Goal: Browse casually

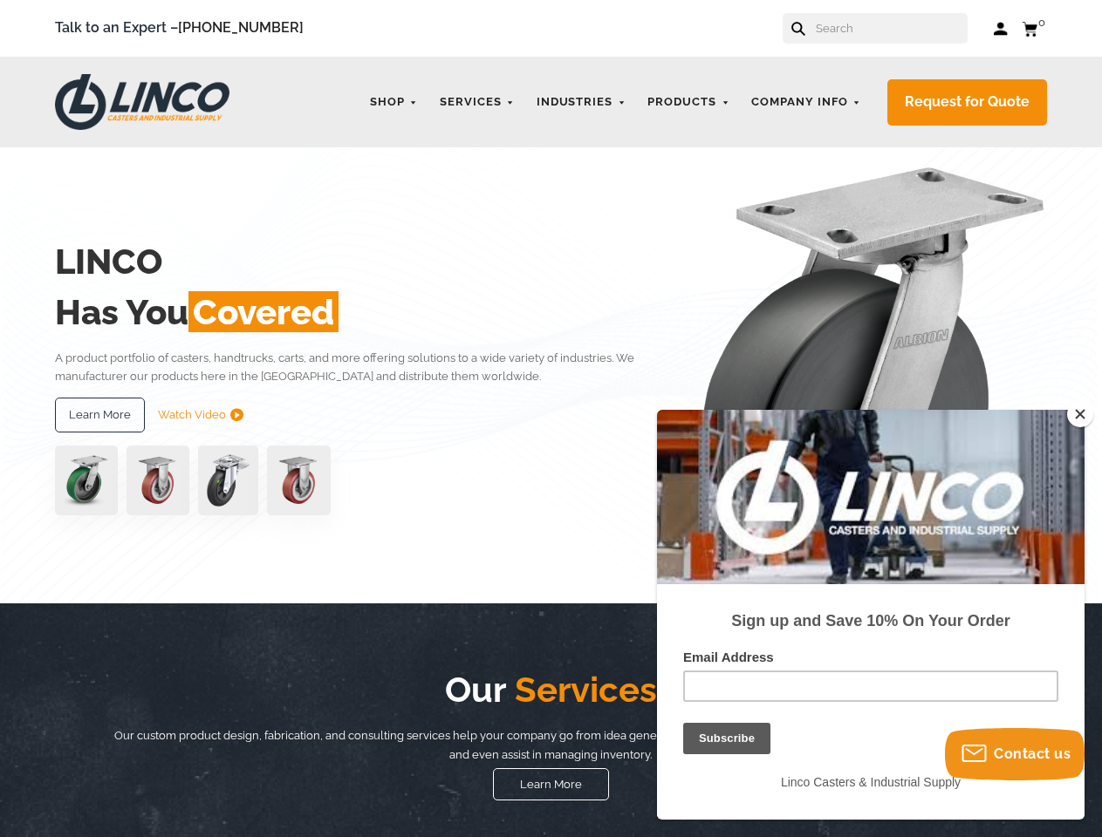
click at [550, 419] on div "Learn More Watch Video" at bounding box center [351, 415] width 592 height 35
click at [805, 27] on icon at bounding box center [798, 29] width 14 height 14
click at [897, 28] on input "text" at bounding box center [891, 28] width 154 height 31
click at [395, 102] on link "Shop" at bounding box center [393, 102] width 65 height 34
click at [582, 102] on link "Industries" at bounding box center [581, 102] width 107 height 34
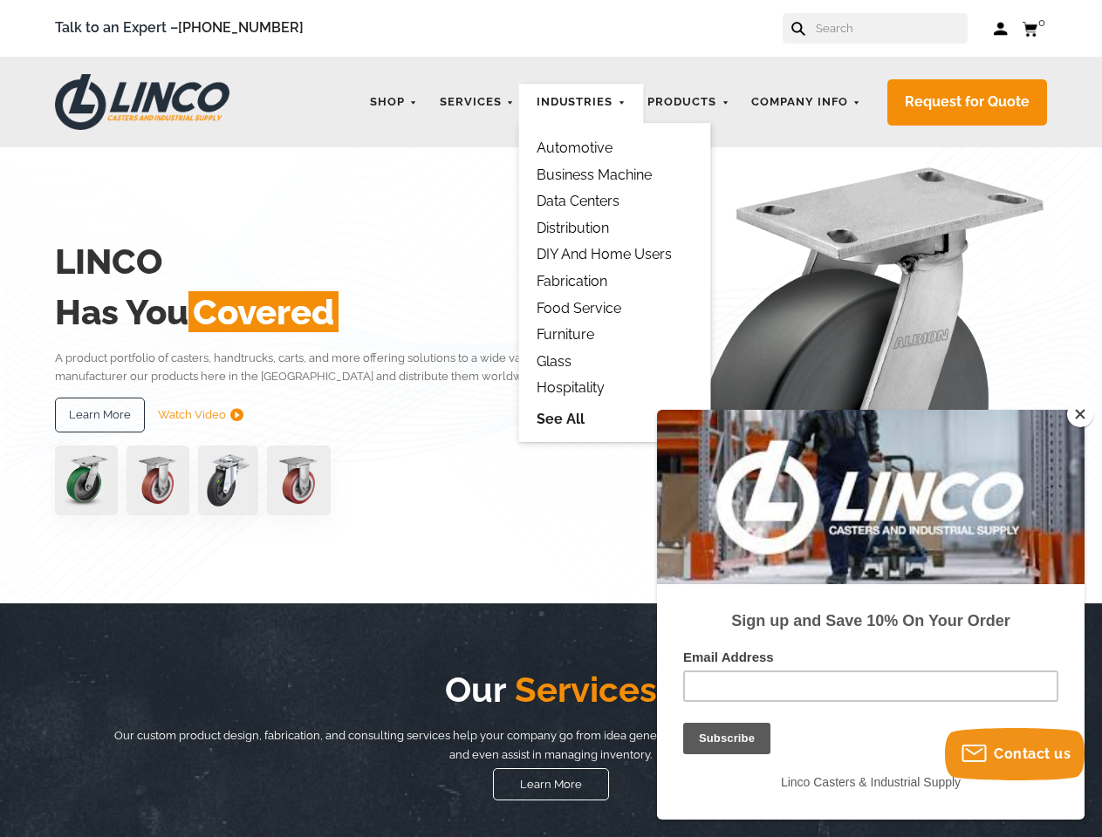
click at [690, 102] on link "Products" at bounding box center [687, 102] width 99 height 34
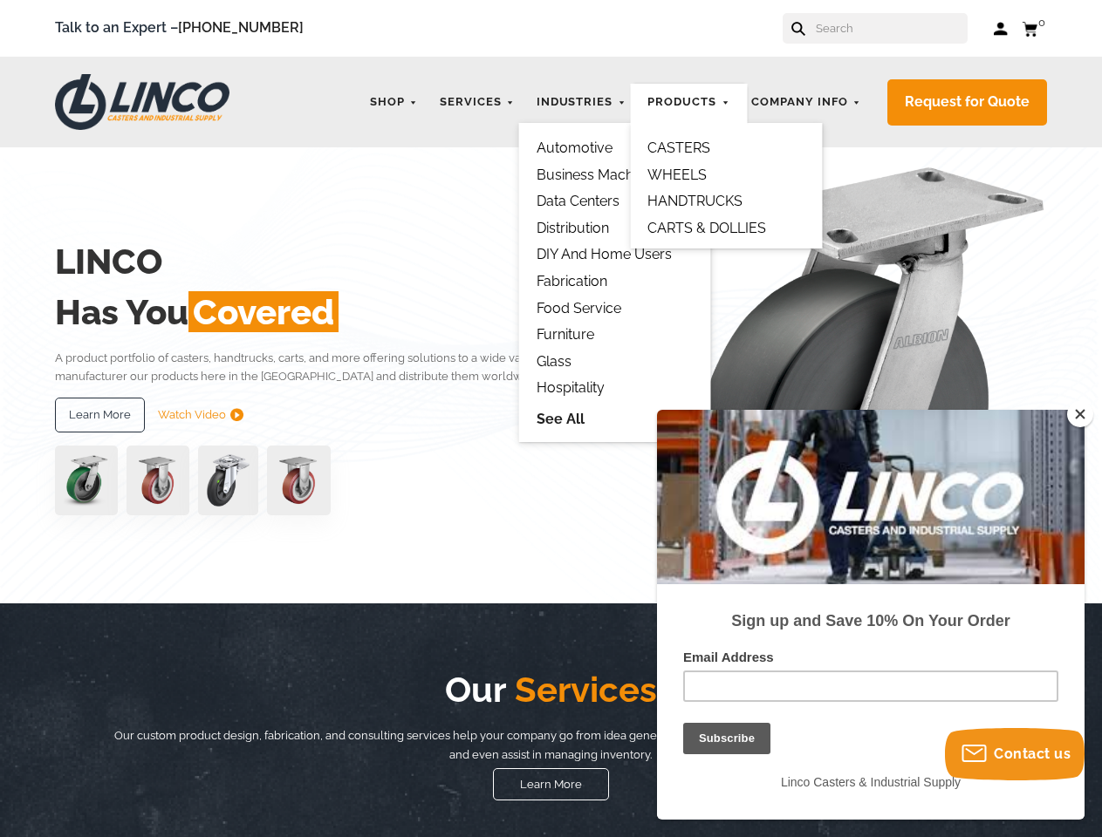
click at [479, 102] on link "Services" at bounding box center [477, 102] width 92 height 34
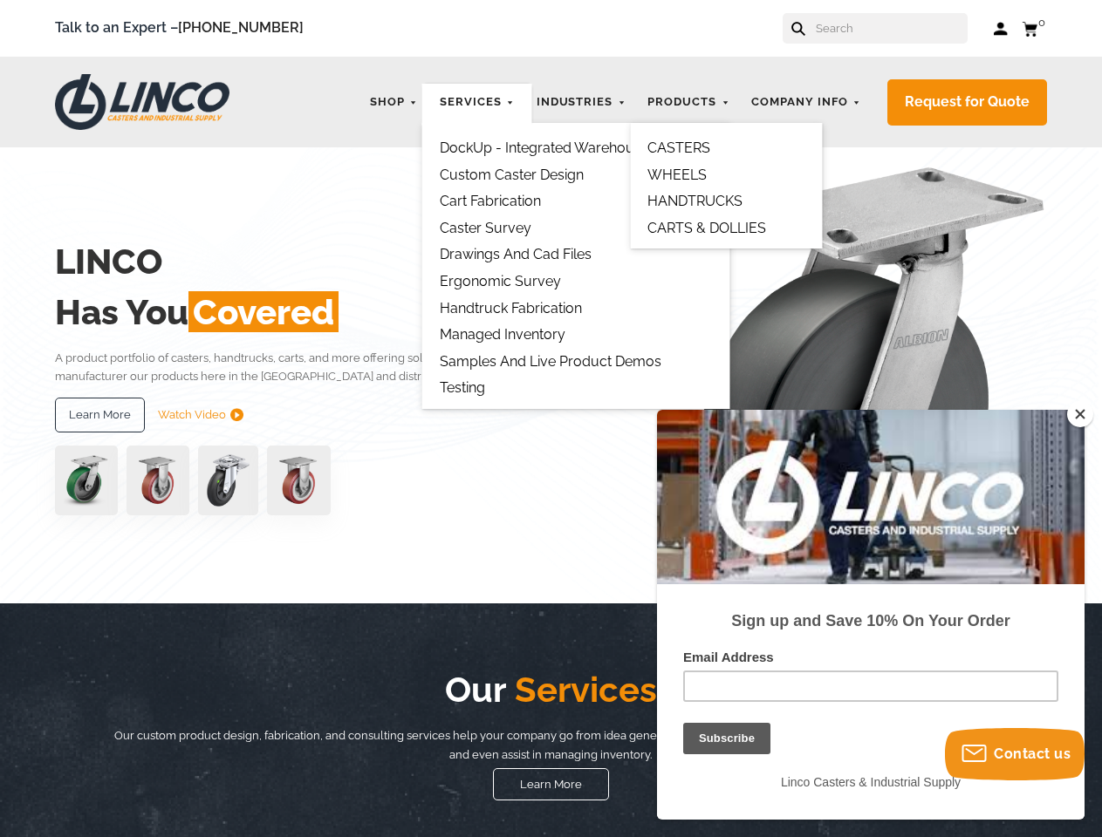
click at [807, 102] on link "Company Info" at bounding box center [805, 102] width 127 height 34
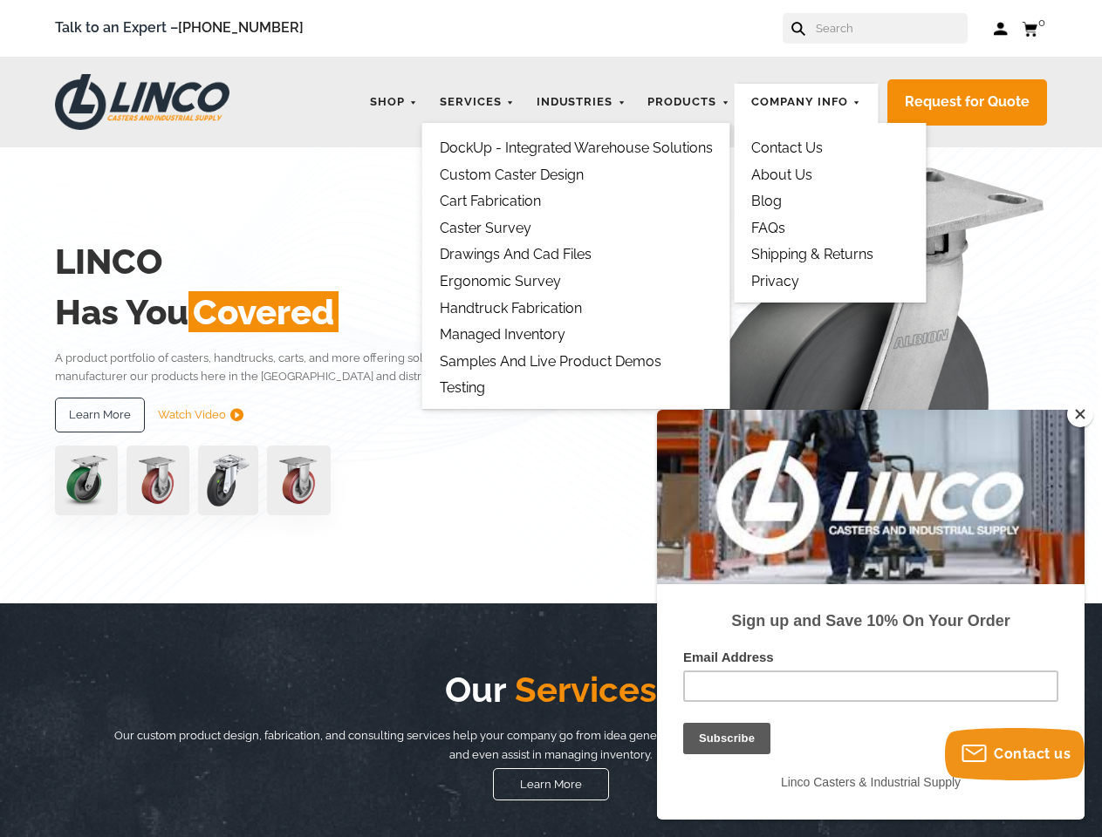
click at [967, 102] on link "Request for Quote" at bounding box center [967, 102] width 160 height 46
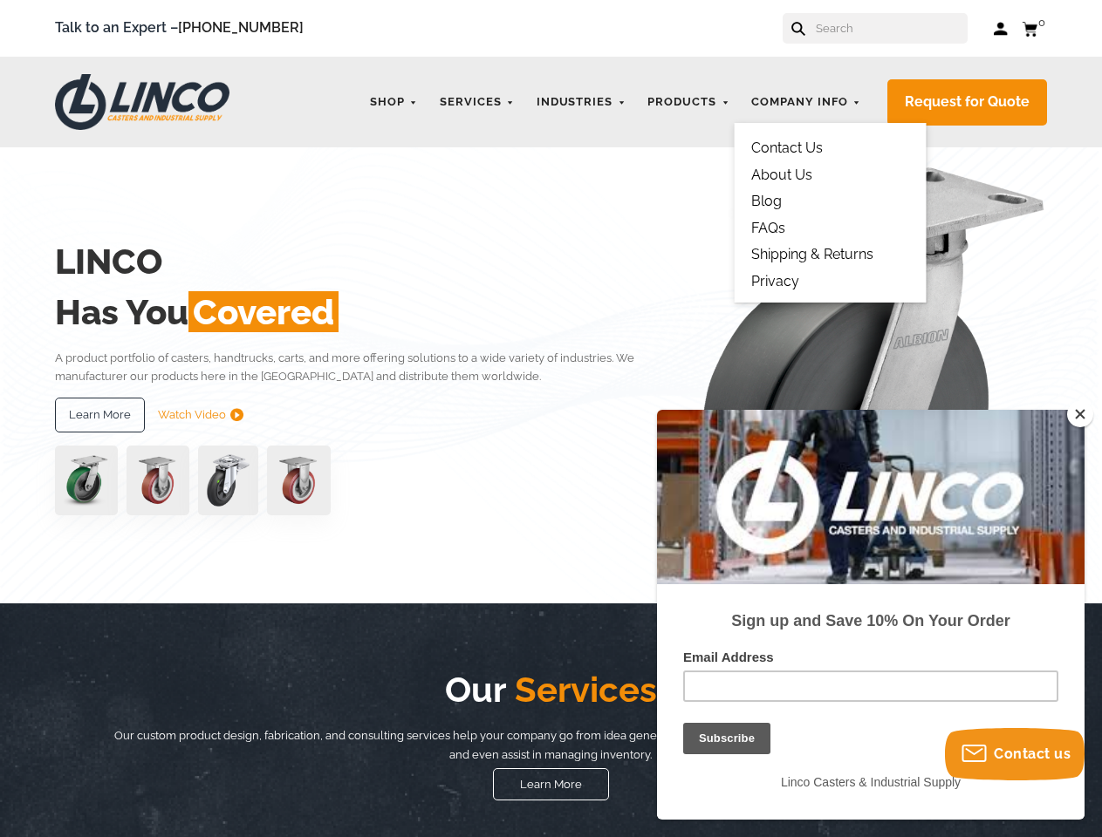
click at [201, 415] on link "Watch Video" at bounding box center [200, 415] width 85 height 35
